Goal: Task Accomplishment & Management: Manage account settings

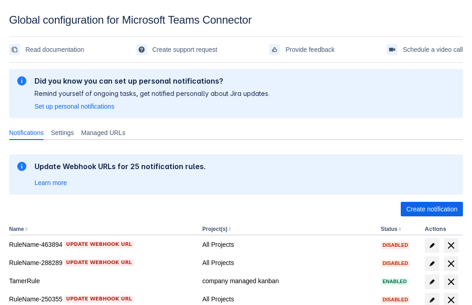
click at [432, 209] on span "Create notification" at bounding box center [431, 209] width 51 height 15
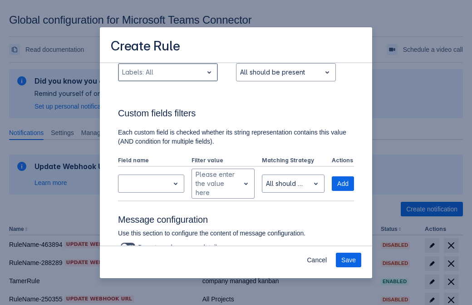
click at [168, 72] on div "Scrollable content" at bounding box center [160, 72] width 77 height 11
type input "103533_label"
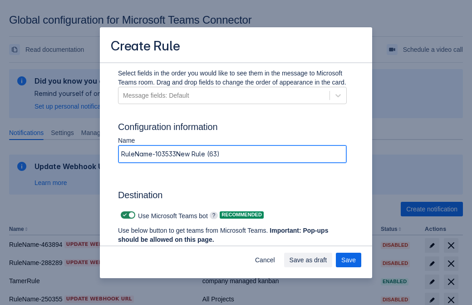
type input "RuleName-103533New Rule (63)"
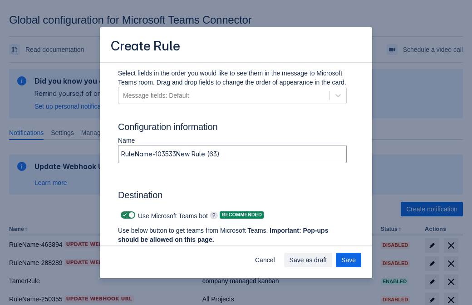
click at [124, 215] on span "Scrollable content" at bounding box center [124, 214] width 7 height 7
click at [124, 215] on input "Scrollable content" at bounding box center [124, 215] width 6 height 6
checkbox input "false"
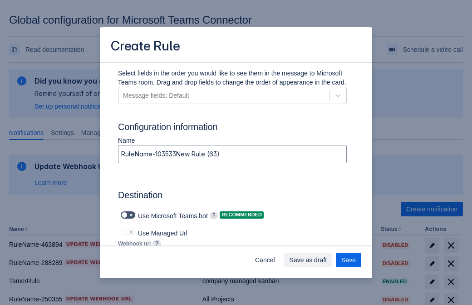
type input "https://prod-172.westeurope.logic.azure.com:443/workflows/ae977bb6ae334c9d95dfe…"
click at [349, 260] on span "Save" at bounding box center [348, 259] width 15 height 15
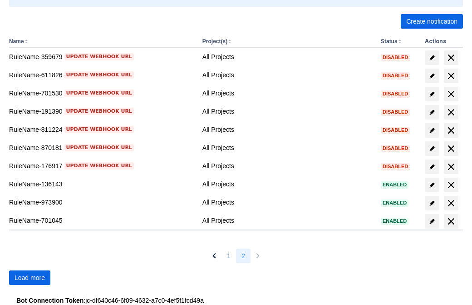
click at [30, 277] on span "Load more" at bounding box center [30, 277] width 30 height 15
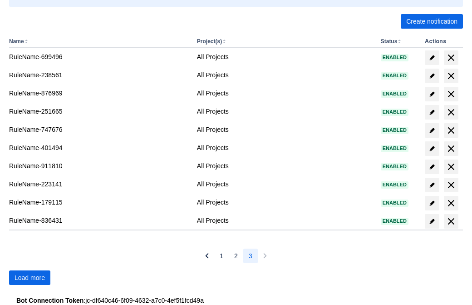
click at [30, 277] on span "Load more" at bounding box center [30, 277] width 30 height 15
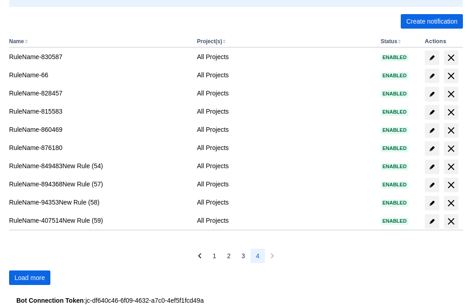
click at [30, 277] on span "Load more" at bounding box center [30, 277] width 30 height 15
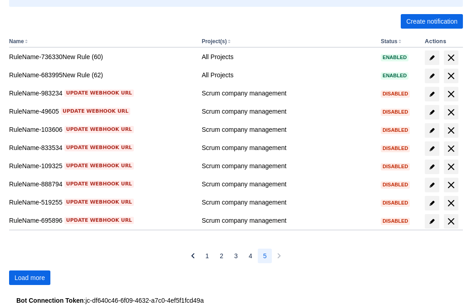
click at [30, 277] on span "Load more" at bounding box center [30, 277] width 30 height 15
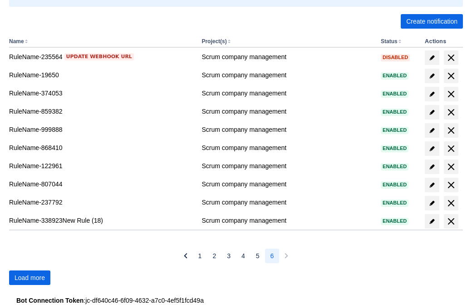
click at [30, 277] on span "Load more" at bounding box center [30, 277] width 30 height 15
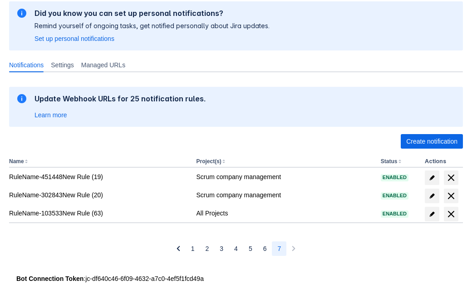
scroll to position [68, 0]
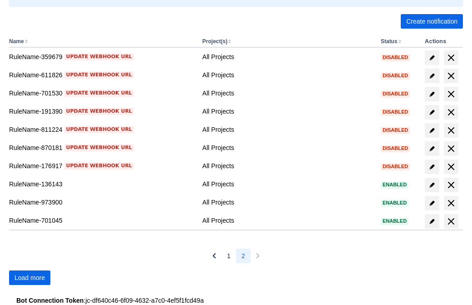
click at [30, 277] on span "Load more" at bounding box center [30, 277] width 30 height 15
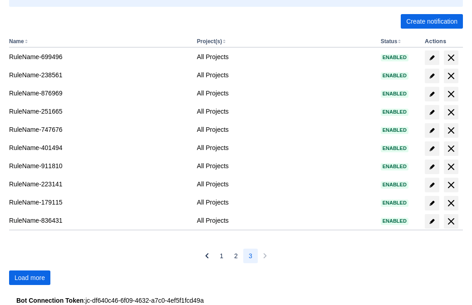
click at [30, 277] on span "Load more" at bounding box center [30, 277] width 30 height 15
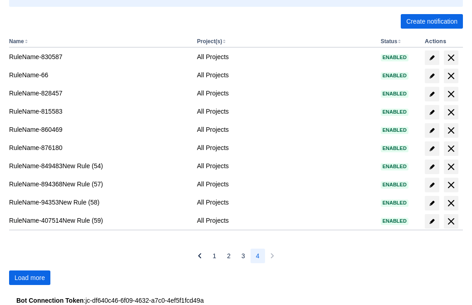
click at [30, 277] on span "Load more" at bounding box center [30, 277] width 30 height 15
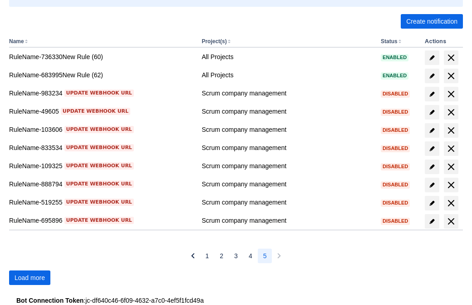
click at [30, 277] on span "Load more" at bounding box center [30, 277] width 30 height 15
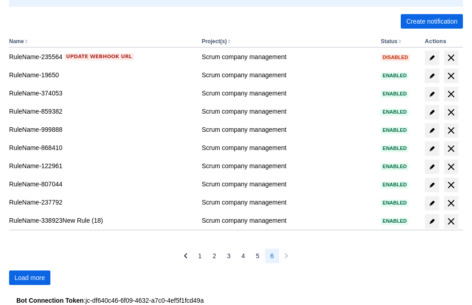
click at [30, 277] on span "Load more" at bounding box center [30, 277] width 30 height 15
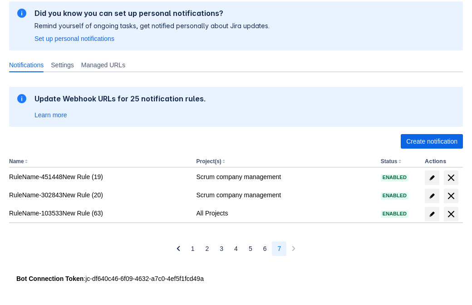
scroll to position [68, 0]
click at [451, 214] on span "delete" at bounding box center [451, 213] width 11 height 11
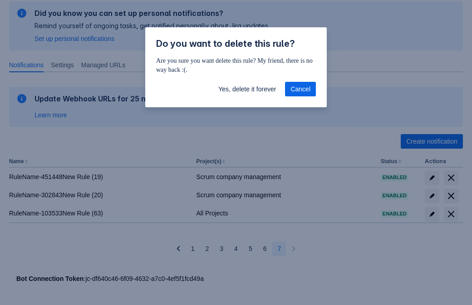
click at [247, 89] on span "Yes, delete it forever" at bounding box center [247, 89] width 58 height 15
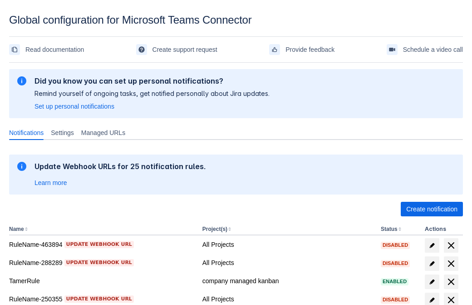
click at [432, 209] on span "Create notification" at bounding box center [431, 209] width 51 height 15
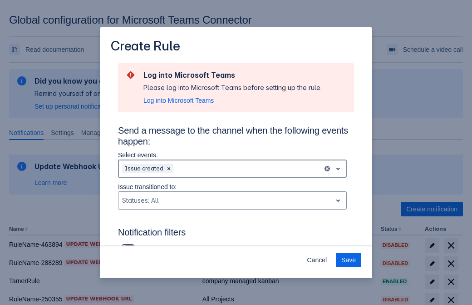
click at [233, 168] on div "Scrollable content" at bounding box center [247, 168] width 144 height 11
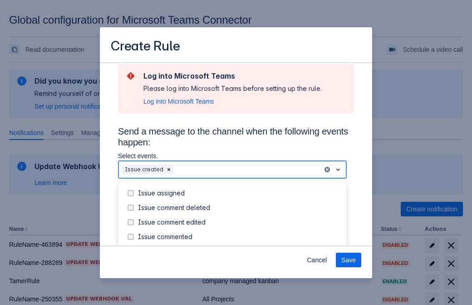
scroll to position [98, 0]
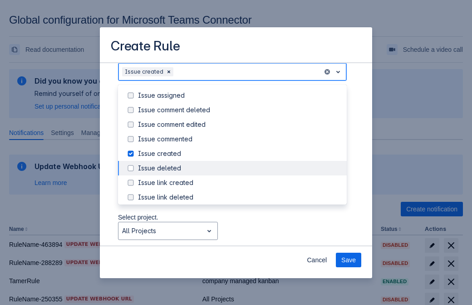
click at [240, 153] on div "Issue created" at bounding box center [239, 153] width 203 height 9
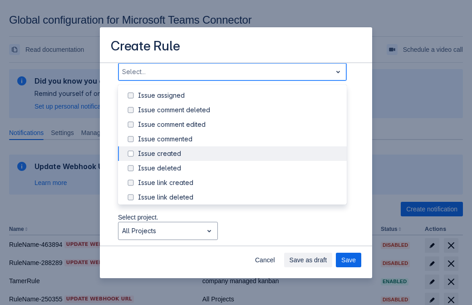
click at [240, 236] on div "Issue updated" at bounding box center [239, 240] width 203 height 9
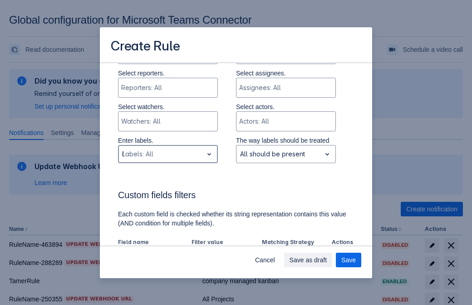
type input "65989_label"
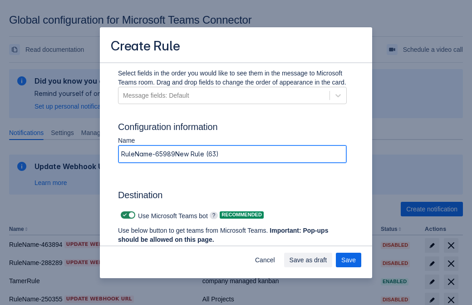
type input "RuleName-65989New Rule (63)"
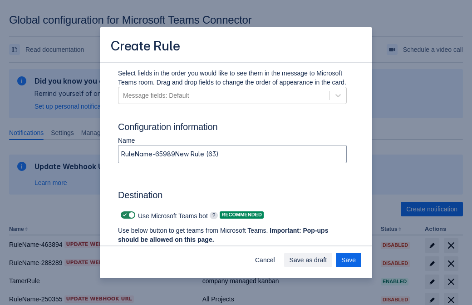
click at [124, 215] on span "Scrollable content" at bounding box center [124, 214] width 7 height 7
click at [124, 215] on input "Scrollable content" at bounding box center [124, 215] width 6 height 6
checkbox input "false"
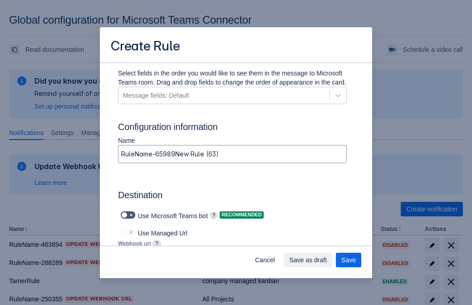
type input "https://prod-112.westeurope.logic.azure.com:443/workflows/bae959254738451b85002…"
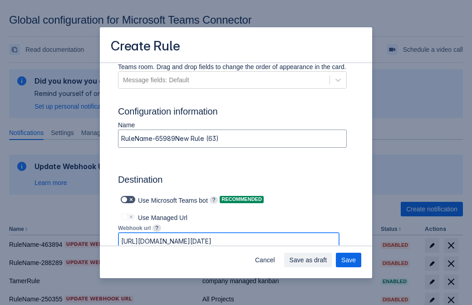
click at [327, 260] on span "Save as draft" at bounding box center [309, 259] width 38 height 15
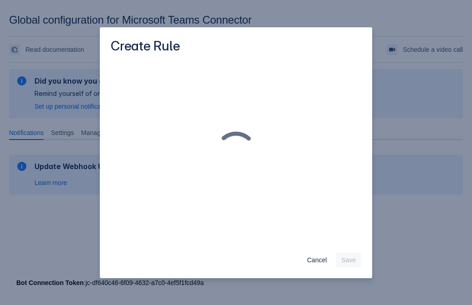
scroll to position [0, 0]
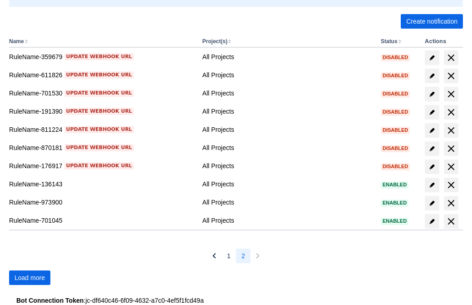
click at [30, 277] on span "Load more" at bounding box center [30, 277] width 30 height 15
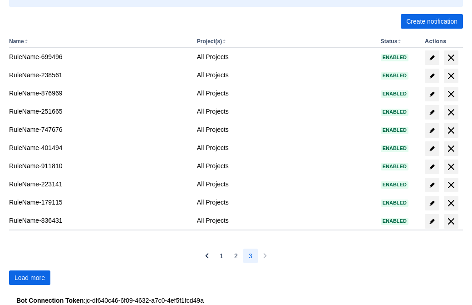
click at [30, 277] on span "Load more" at bounding box center [30, 277] width 30 height 15
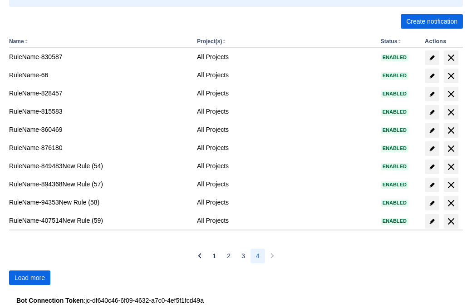
click at [30, 277] on span "Load more" at bounding box center [30, 277] width 30 height 15
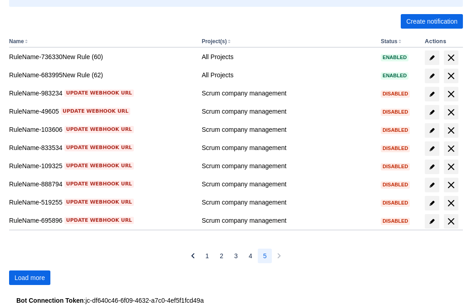
click at [30, 277] on span "Load more" at bounding box center [30, 277] width 30 height 15
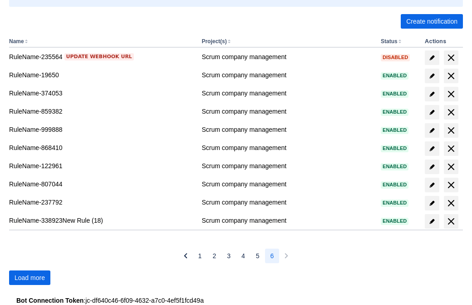
click at [30, 277] on span "Load more" at bounding box center [30, 277] width 30 height 15
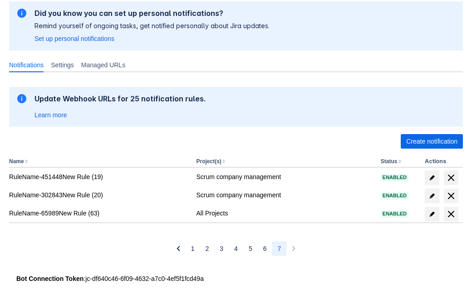
scroll to position [68, 0]
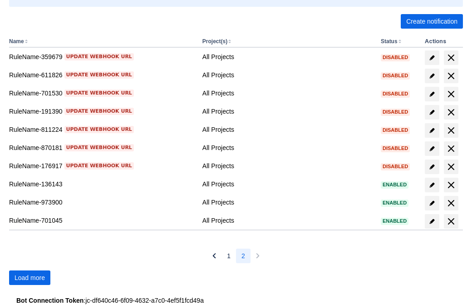
click at [30, 277] on span "Load more" at bounding box center [30, 277] width 30 height 15
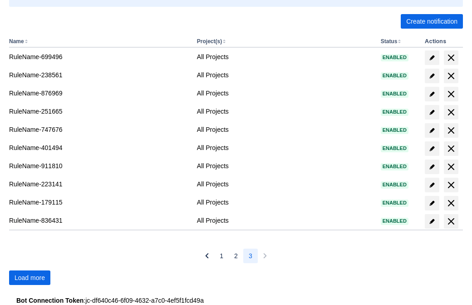
click at [30, 277] on span "Load more" at bounding box center [30, 277] width 30 height 15
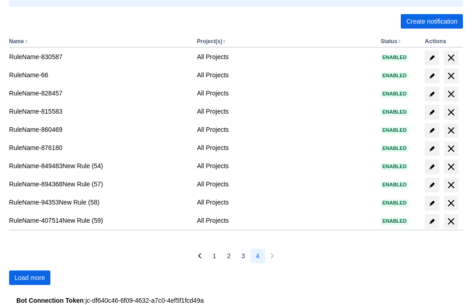
click at [30, 277] on span "Load more" at bounding box center [30, 277] width 30 height 15
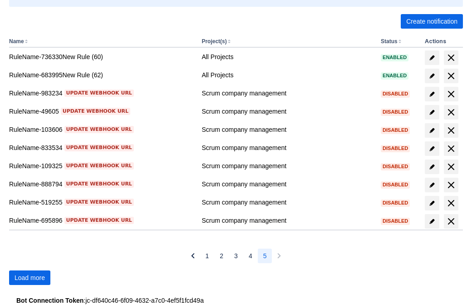
click at [30, 277] on span "Load more" at bounding box center [30, 277] width 30 height 15
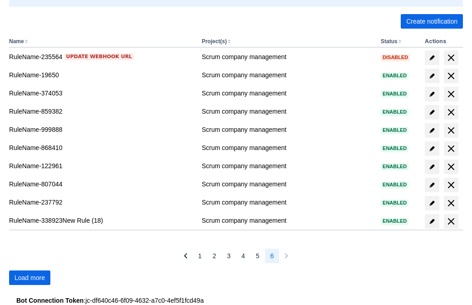
click at [30, 277] on span "Load more" at bounding box center [30, 277] width 30 height 15
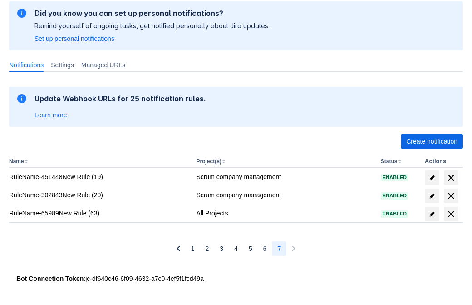
scroll to position [68, 0]
click at [451, 214] on span "delete" at bounding box center [451, 213] width 11 height 11
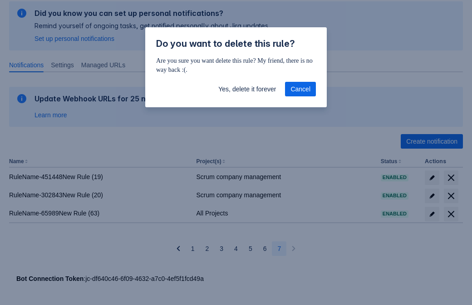
click at [247, 89] on span "Yes, delete it forever" at bounding box center [247, 89] width 58 height 15
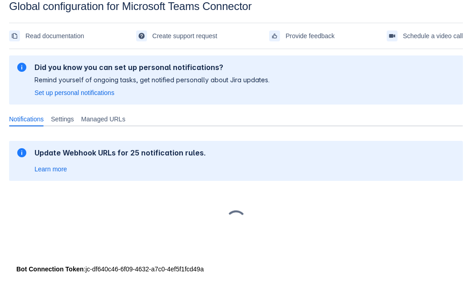
scroll to position [14, 0]
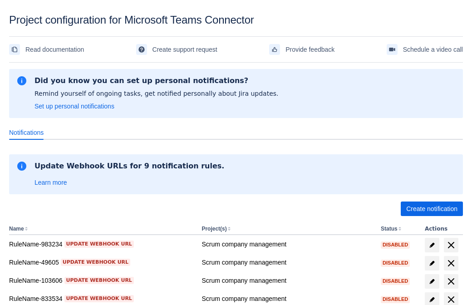
click at [432, 209] on span "Create notification" at bounding box center [431, 209] width 51 height 15
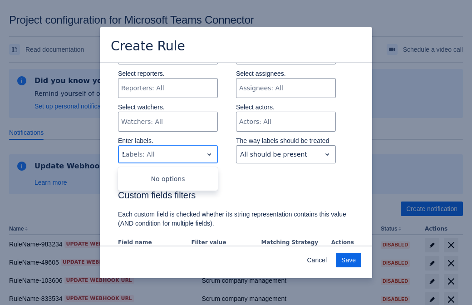
type input "522643_label"
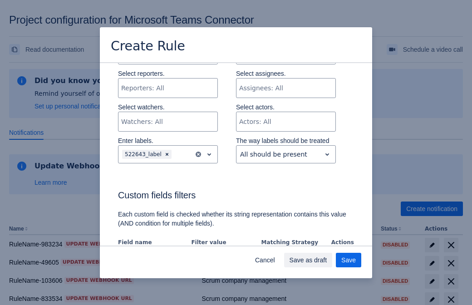
scroll to position [554, 0]
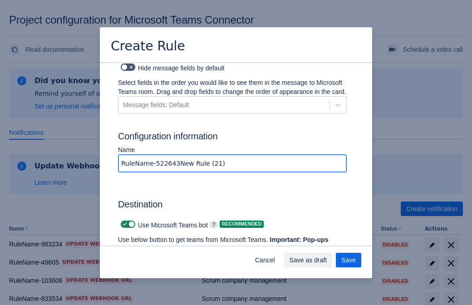
type input "RuleName-522643New Rule (21)"
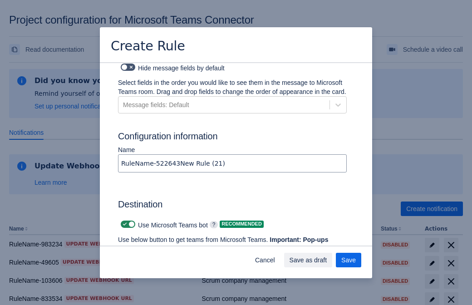
click at [124, 221] on span at bounding box center [124, 224] width 7 height 7
click at [124, 222] on input "checkbox" at bounding box center [124, 225] width 6 height 6
checkbox input "false"
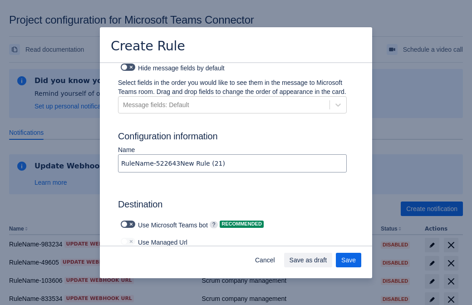
type input "[URL][DOMAIN_NAME][DATE]"
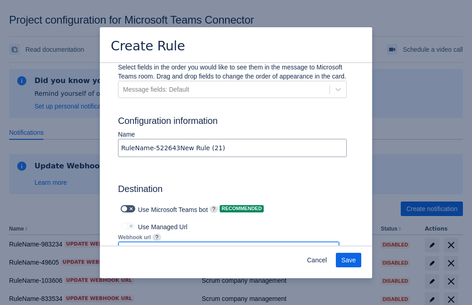
click at [349, 260] on span "Save" at bounding box center [348, 260] width 15 height 15
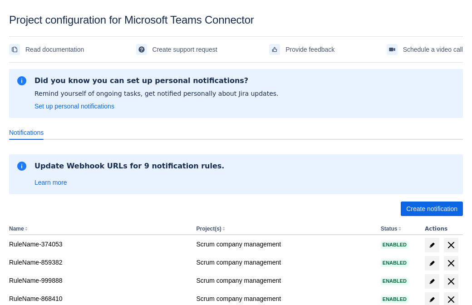
scroll to position [178, 0]
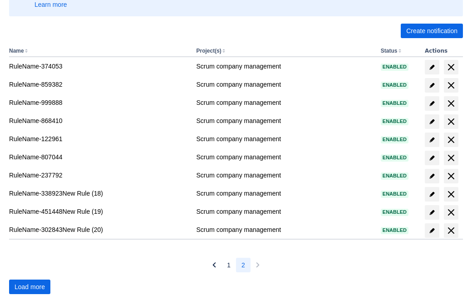
click at [30, 287] on span "Load more" at bounding box center [30, 287] width 30 height 15
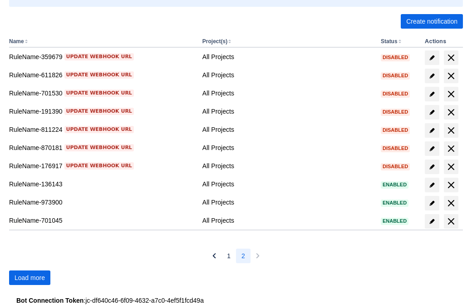
click at [30, 277] on span "Load more" at bounding box center [30, 277] width 30 height 15
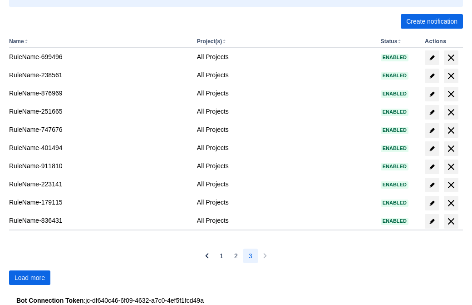
click at [30, 277] on span "Load more" at bounding box center [30, 277] width 30 height 15
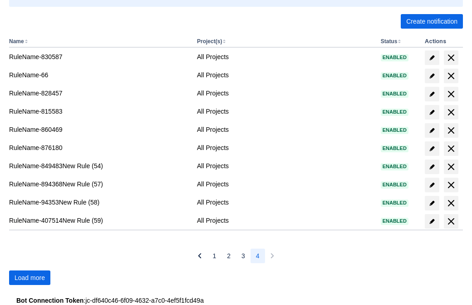
click at [30, 277] on span "Load more" at bounding box center [30, 277] width 30 height 15
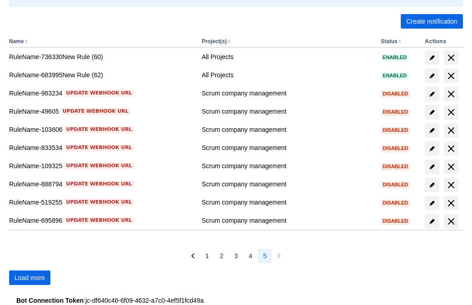
click at [30, 277] on span "Load more" at bounding box center [30, 277] width 30 height 15
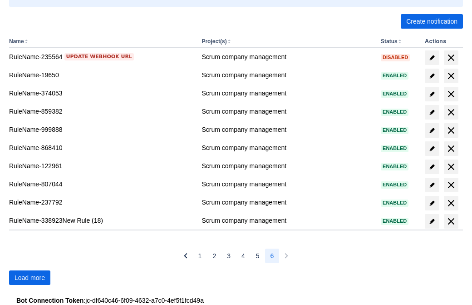
click at [30, 277] on span "Load more" at bounding box center [30, 277] width 30 height 15
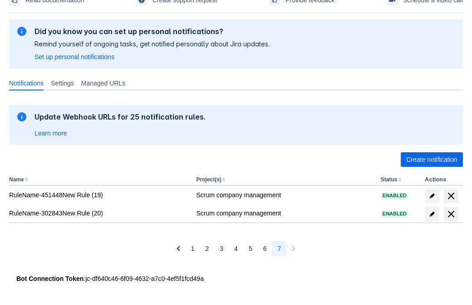
scroll to position [49, 0]
